Goal: Find specific page/section: Find specific page/section

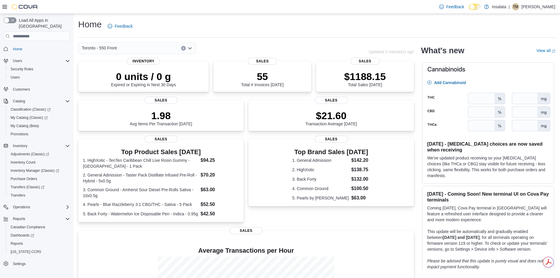
click at [190, 48] on icon "Open list of options" at bounding box center [190, 48] width 5 height 5
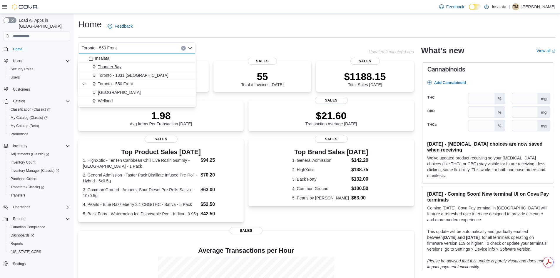
click at [163, 65] on div "Thunder Bay" at bounding box center [140, 67] width 103 height 6
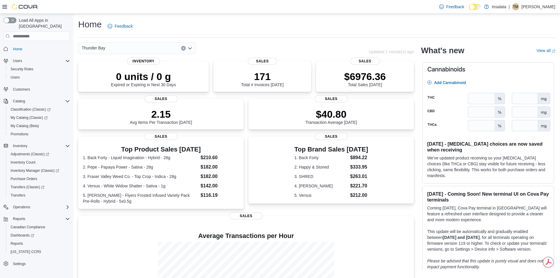
click at [190, 47] on icon "Open list of options" at bounding box center [190, 48] width 5 height 5
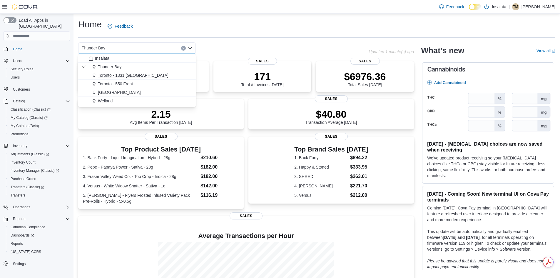
click at [142, 74] on div "Toronto - 1331 [GEOGRAPHIC_DATA]" at bounding box center [140, 75] width 103 height 6
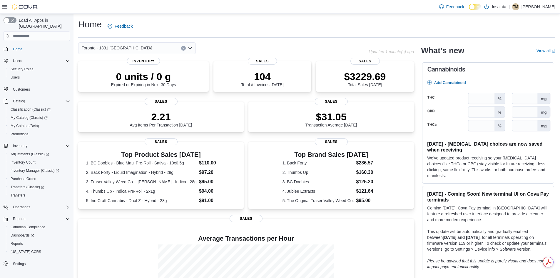
click at [189, 48] on icon "Open list of options" at bounding box center [190, 48] width 4 height 2
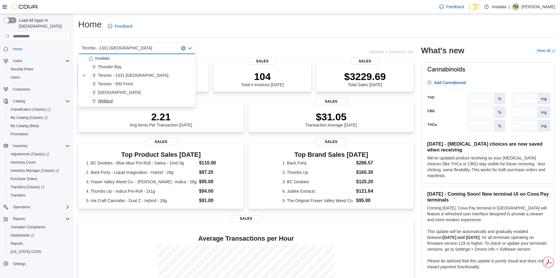
click at [104, 97] on button "Welland" at bounding box center [137, 101] width 118 height 9
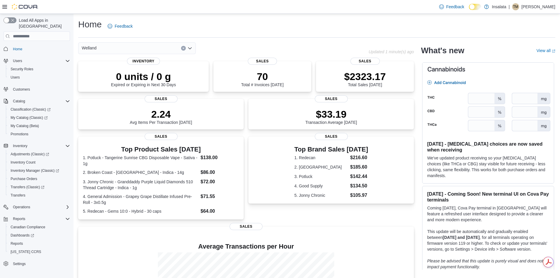
click at [190, 48] on icon "Open list of options" at bounding box center [190, 48] width 4 height 2
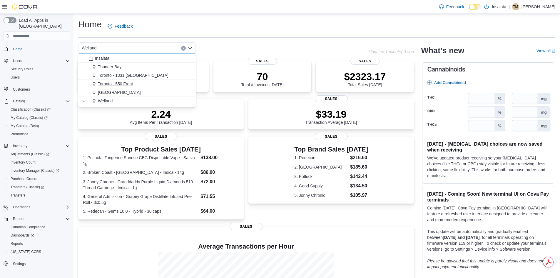
click at [125, 82] on span "Toronto - 550 Front" at bounding box center [115, 84] width 35 height 6
